Goal: Transaction & Acquisition: Subscribe to service/newsletter

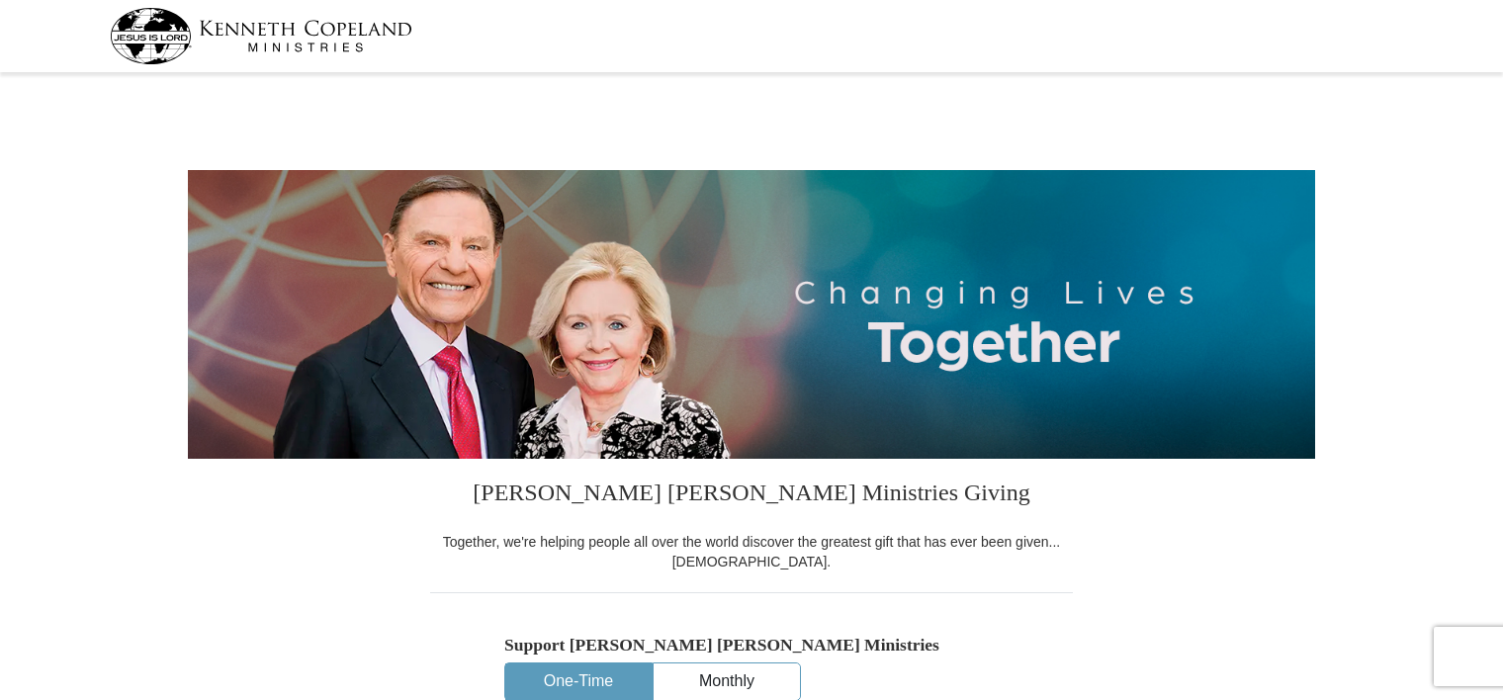
select select "[GEOGRAPHIC_DATA]"
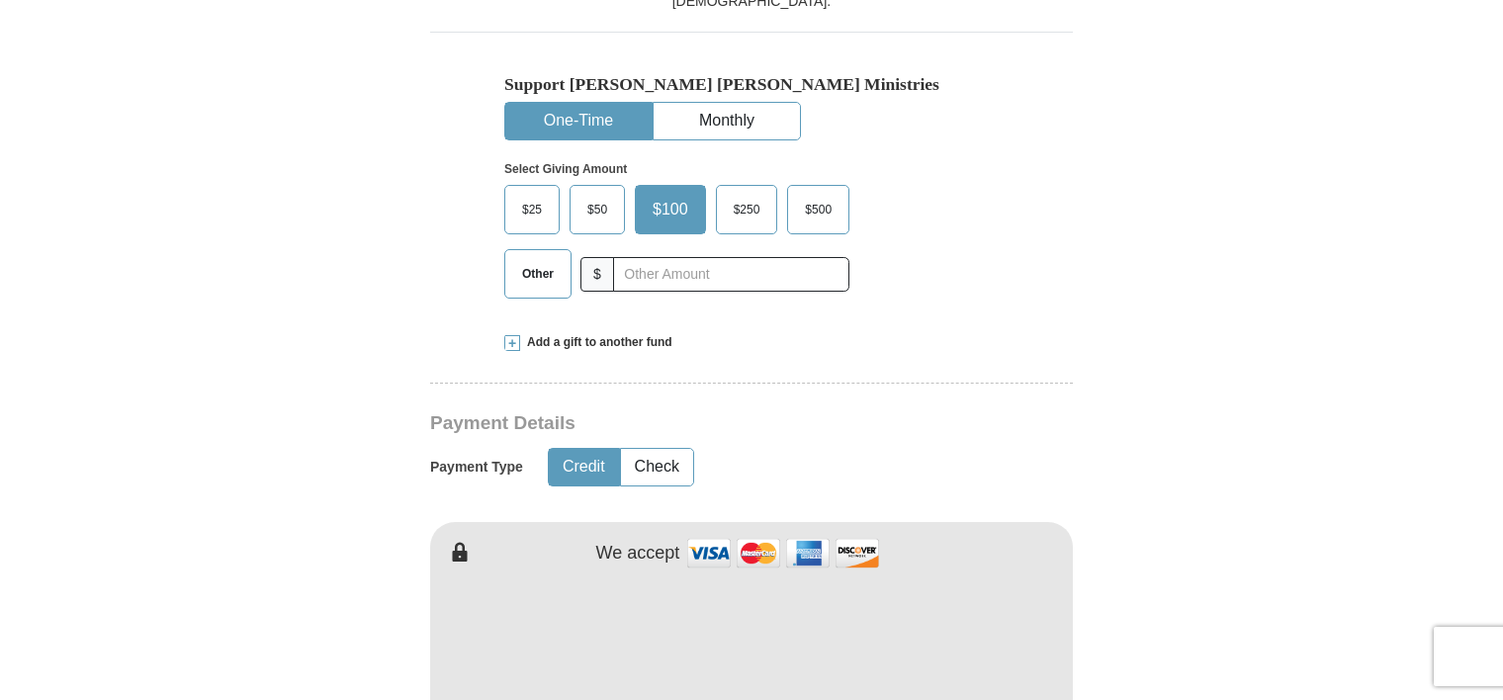
scroll to position [593, 0]
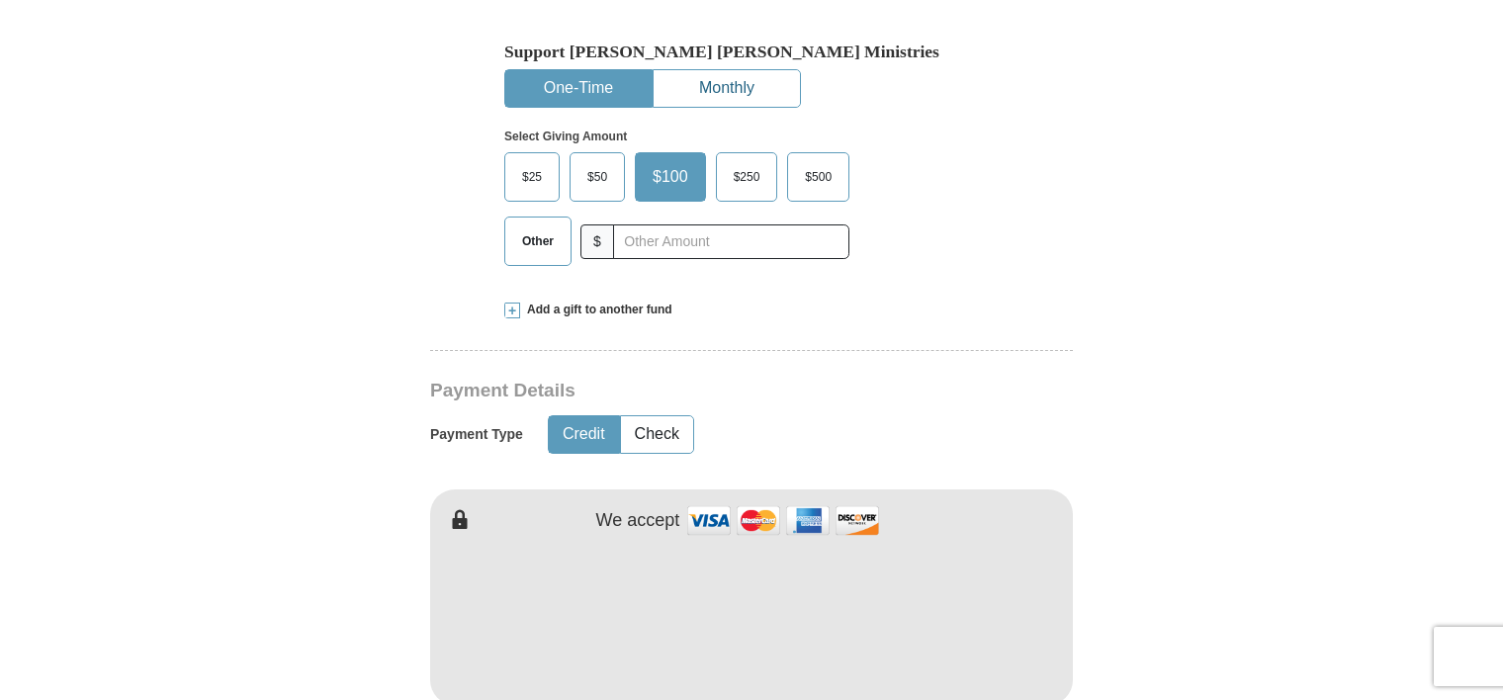
click at [716, 88] on button "Monthly" at bounding box center [727, 88] width 146 height 37
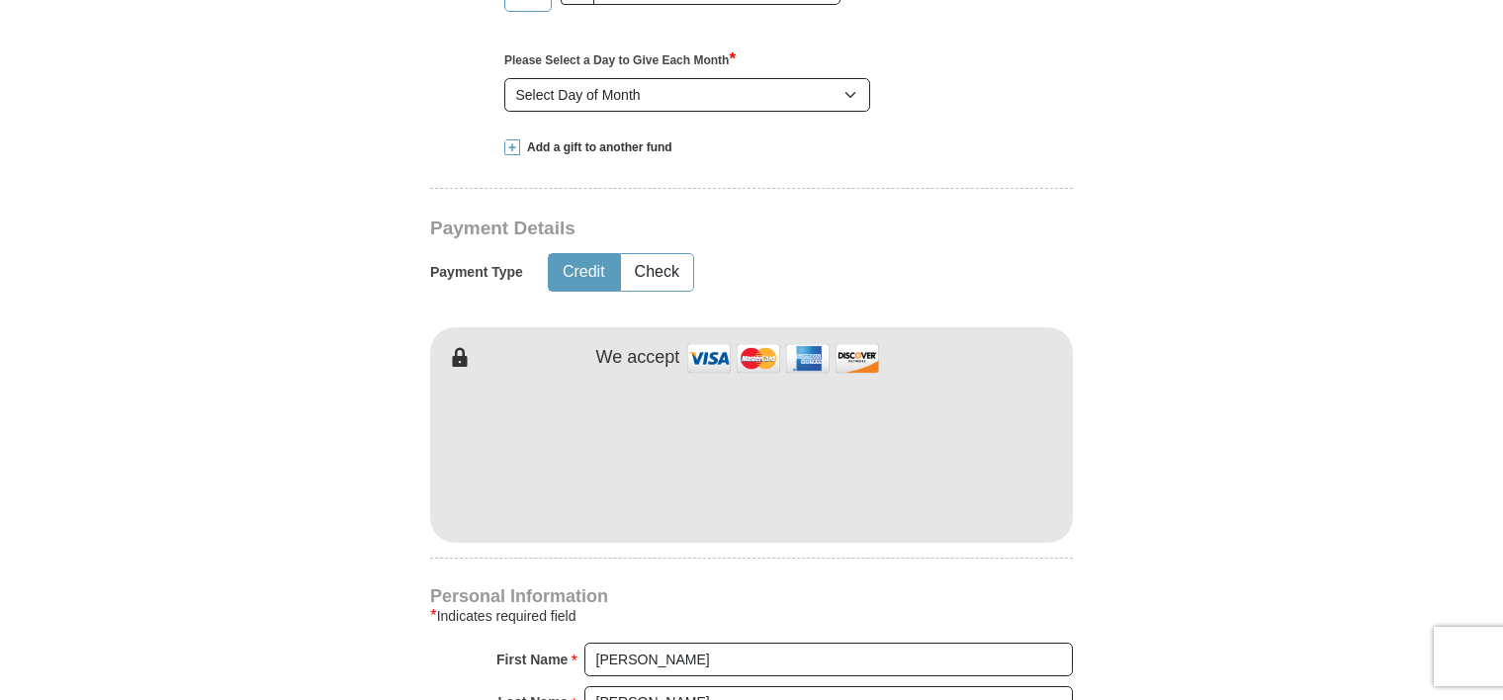
scroll to position [791, 0]
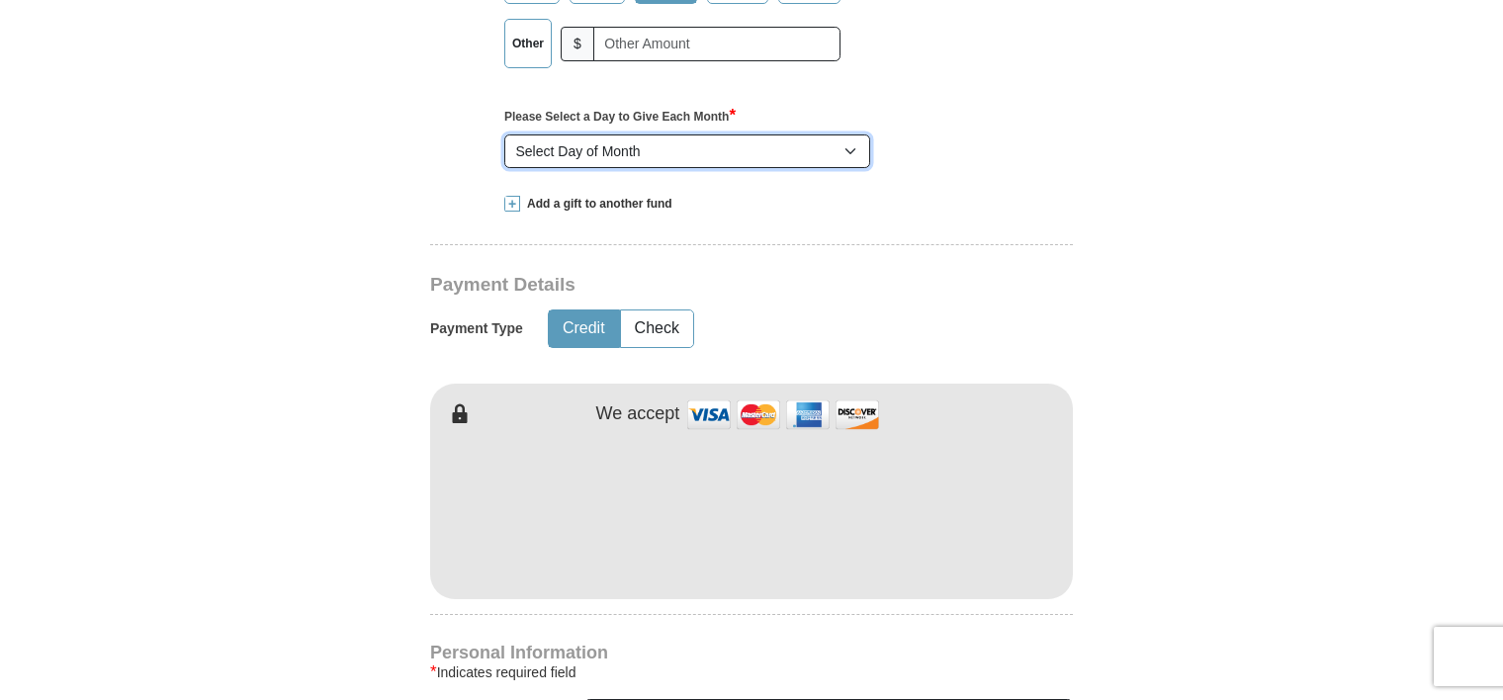
click at [854, 153] on select "Select Day of Month 1 2 3 4 5 6 7 8 9 10 11 12 13 14 15 16 17 18 19 20 21 22 23…" at bounding box center [687, 152] width 366 height 34
select select "16"
click at [504, 135] on select "Select Day of Month 1 2 3 4 5 6 7 8 9 10 11 12 13 14 15 16 17 18 19 20 21 22 23…" at bounding box center [687, 152] width 366 height 34
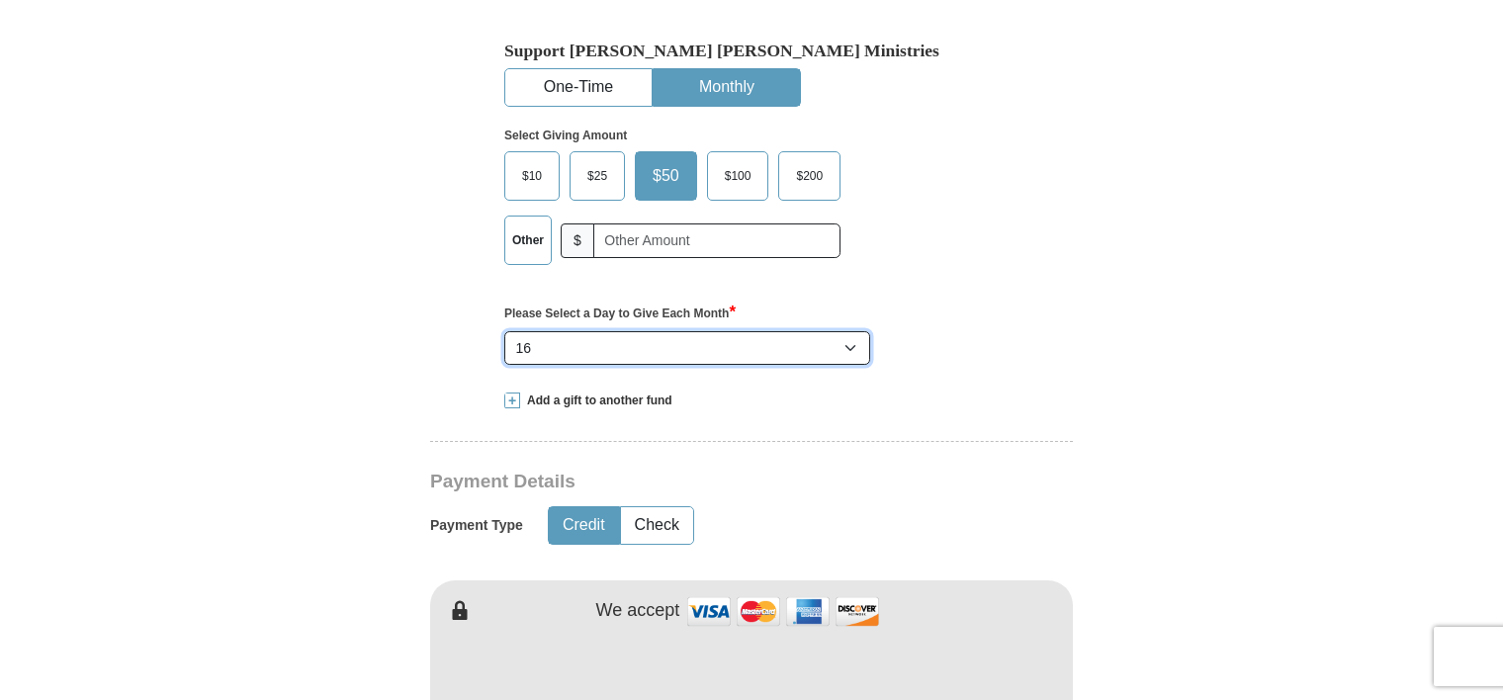
scroll to position [593, 0]
click at [739, 179] on span "$100" at bounding box center [738, 177] width 46 height 30
click at [0, 0] on input "$100" at bounding box center [0, 0] width 0 height 0
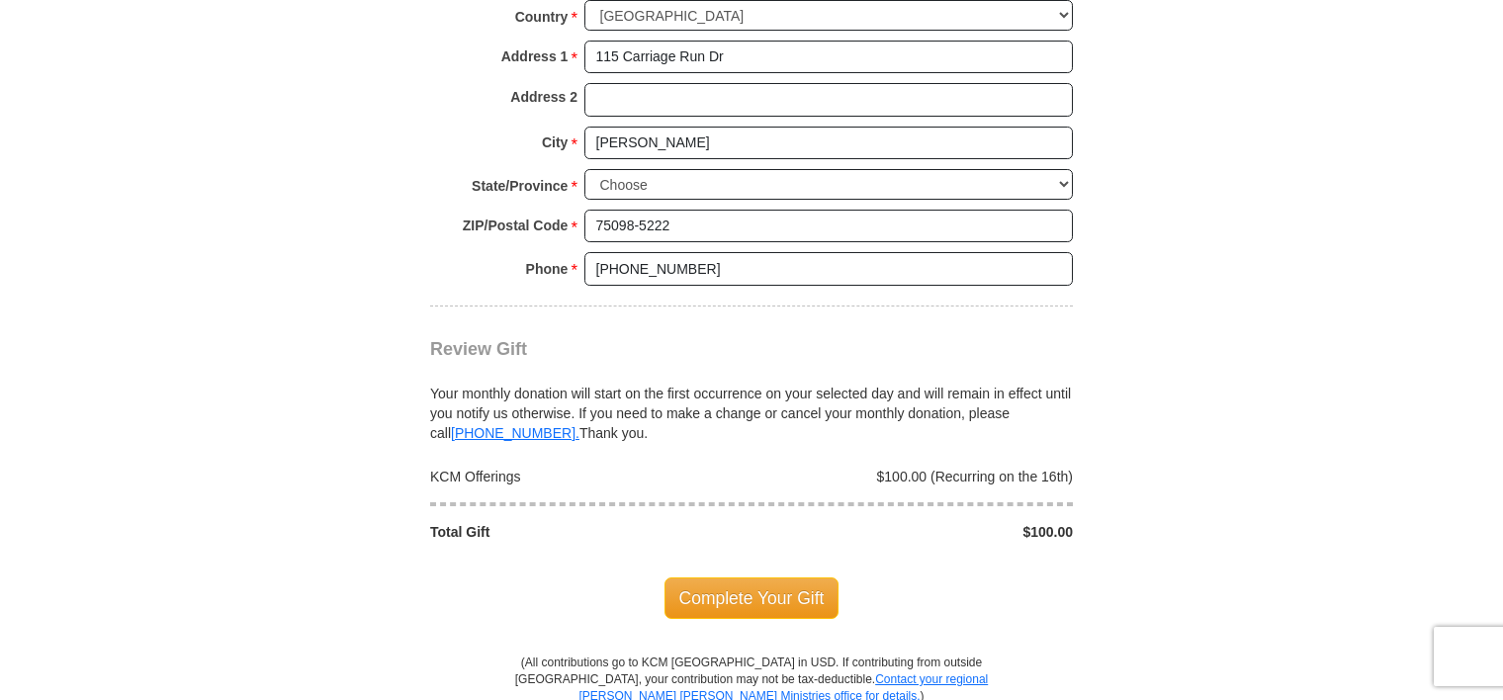
scroll to position [1681, 0]
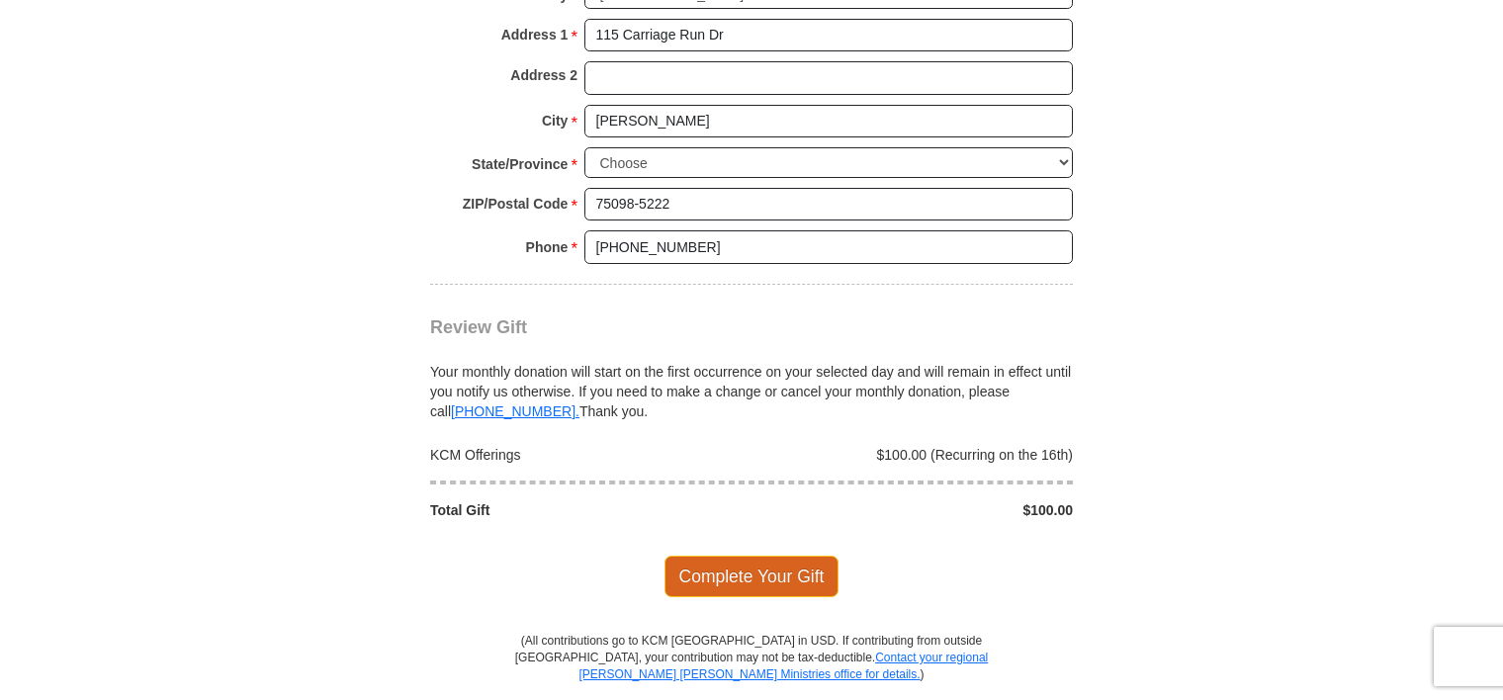
click at [771, 566] on span "Complete Your Gift" at bounding box center [752, 577] width 175 height 42
